Goal: Find contact information: Find contact information

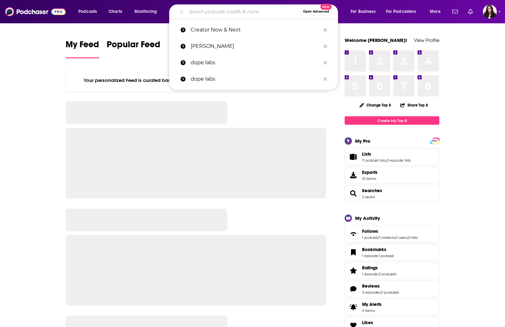
click at [220, 16] on input "Search podcasts, credits, & more..." at bounding box center [243, 12] width 114 height 10
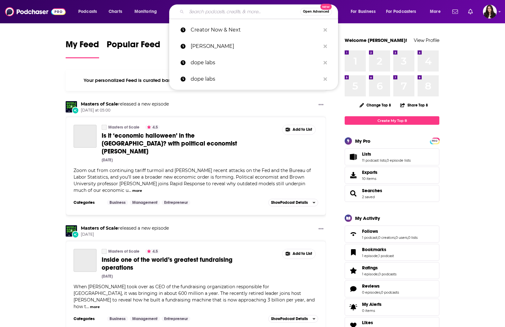
paste input "‘Making Space With [PERSON_NAME]’"
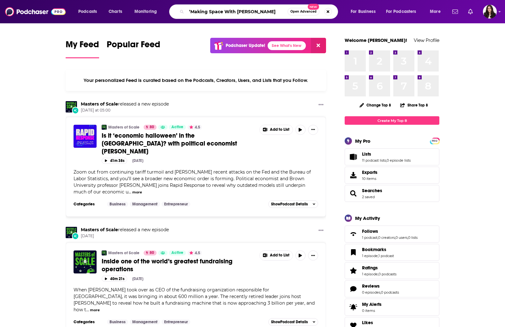
click at [191, 11] on input "‘Making Space With [PERSON_NAME]" at bounding box center [236, 12] width 101 height 10
type input "Making Space With [PERSON_NAME]"
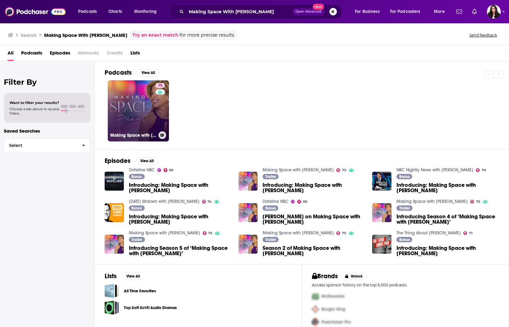
click at [142, 136] on h3 "Making Space with [PERSON_NAME]" at bounding box center [133, 135] width 46 height 5
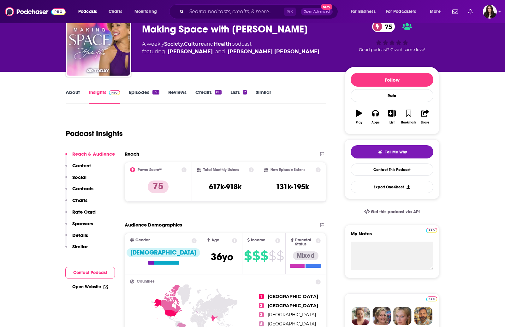
click at [92, 273] on button "Contact Podcast" at bounding box center [90, 273] width 50 height 12
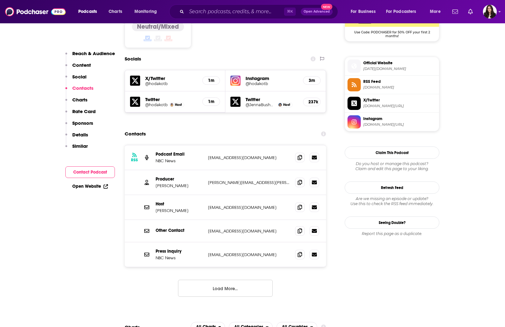
scroll to position [541, 0]
